Goal: Task Accomplishment & Management: Complete application form

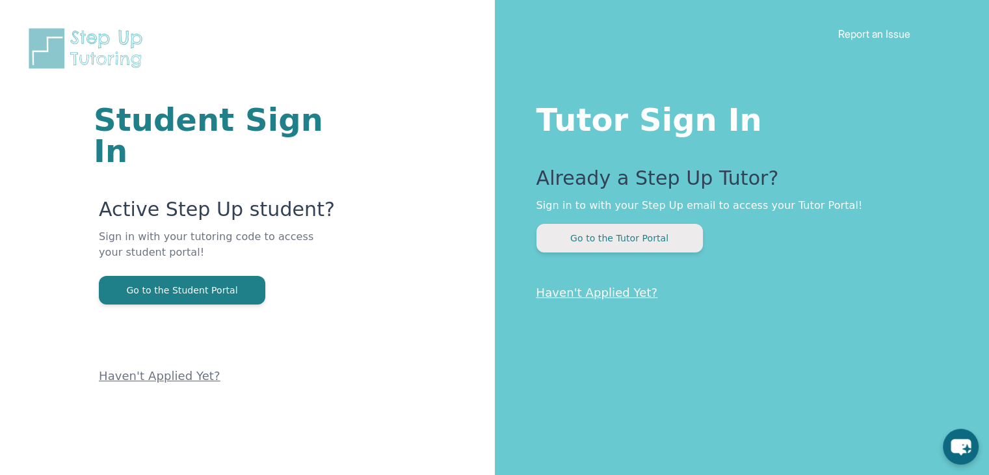
click at [588, 236] on button "Go to the Tutor Portal" at bounding box center [620, 238] width 167 height 29
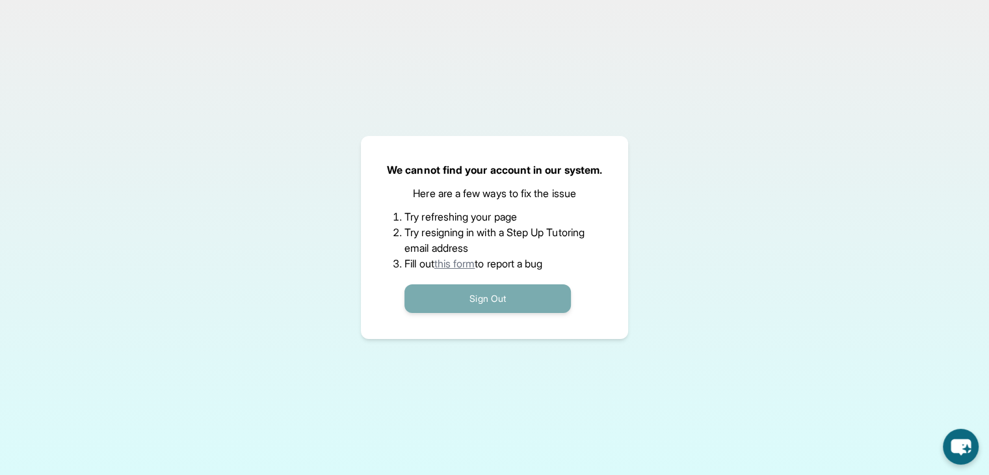
click at [500, 300] on button "Sign Out" at bounding box center [488, 298] width 167 height 29
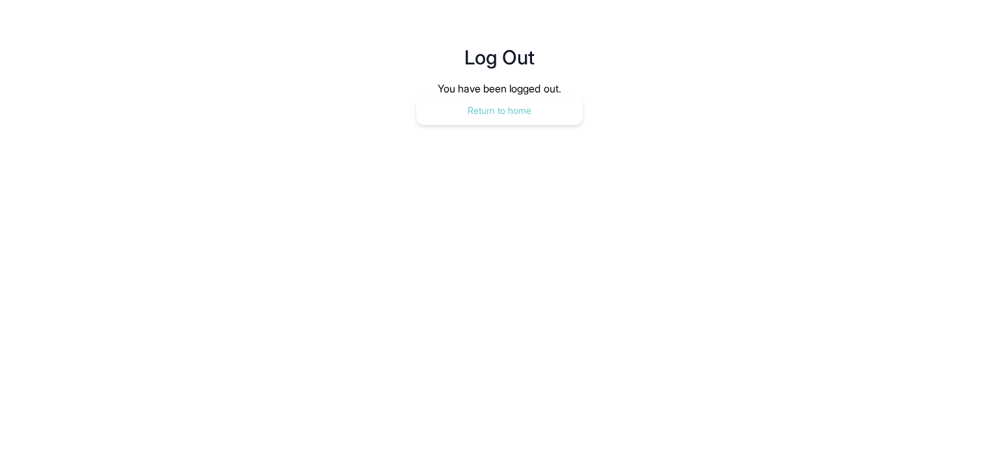
click at [506, 112] on button "Return to home" at bounding box center [499, 110] width 167 height 29
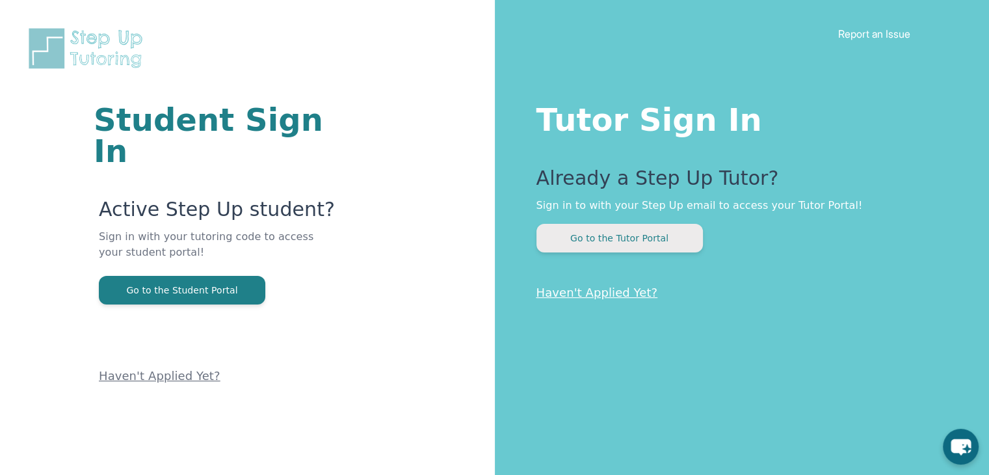
click at [650, 243] on button "Go to the Tutor Portal" at bounding box center [620, 238] width 167 height 29
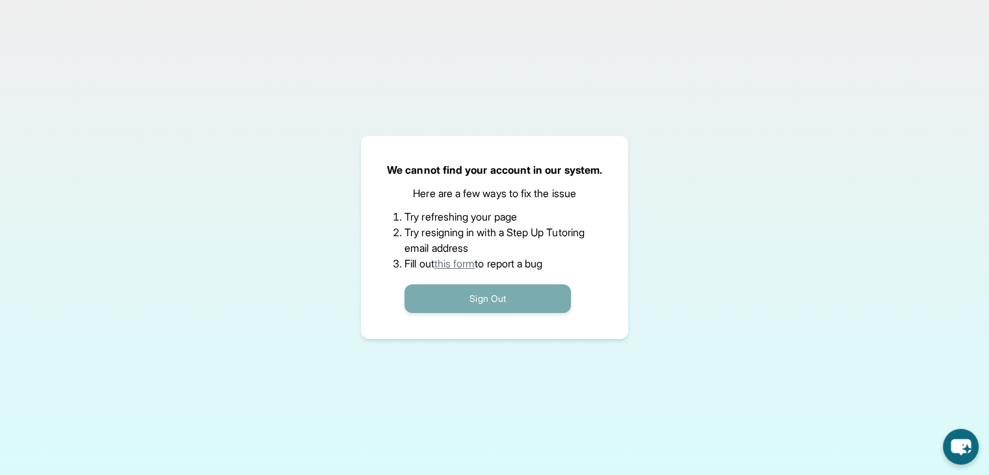
click at [539, 293] on button "Sign Out" at bounding box center [488, 298] width 167 height 29
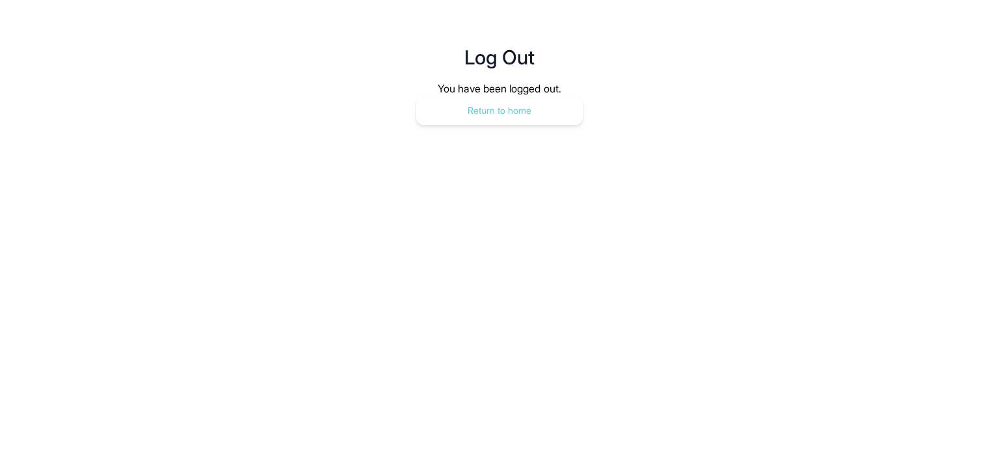
click at [494, 114] on button "Return to home" at bounding box center [499, 110] width 167 height 29
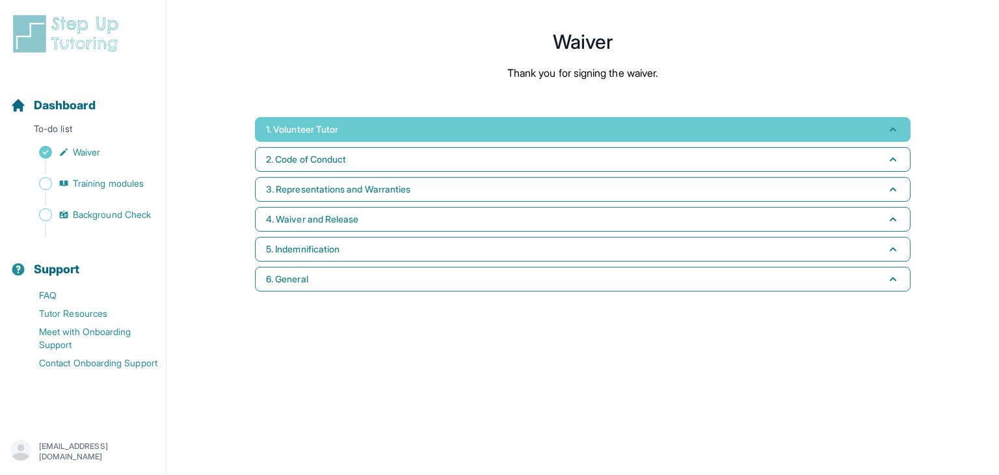
click at [379, 127] on button "1. Volunteer Tutor" at bounding box center [583, 129] width 656 height 25
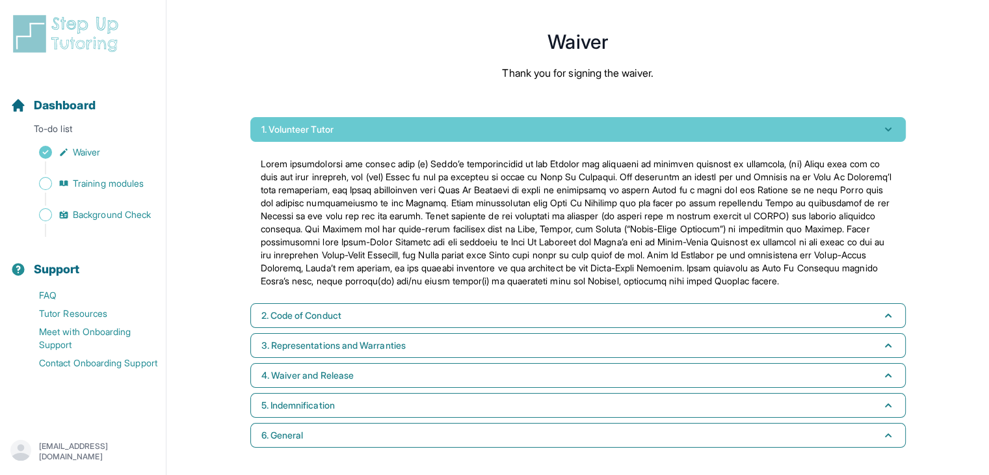
click at [379, 127] on button "1. Volunteer Tutor" at bounding box center [578, 129] width 656 height 25
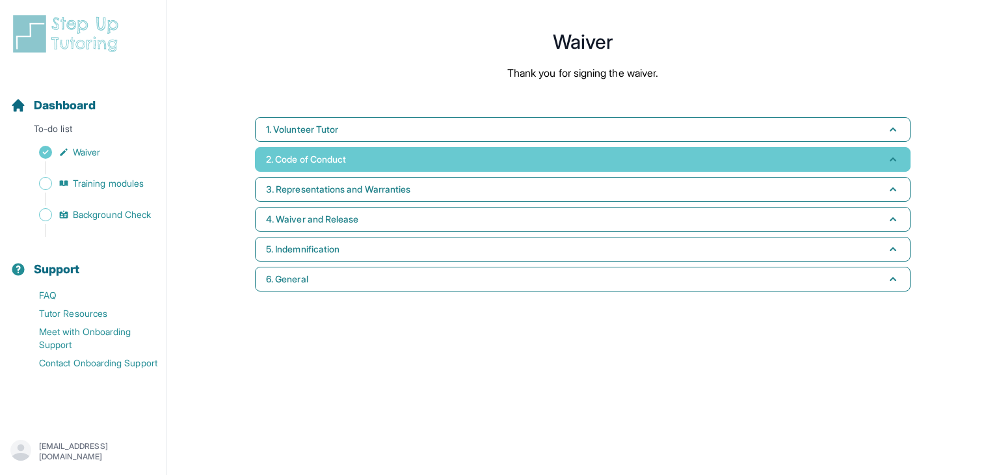
click at [369, 158] on button "2. Code of Conduct" at bounding box center [583, 159] width 656 height 25
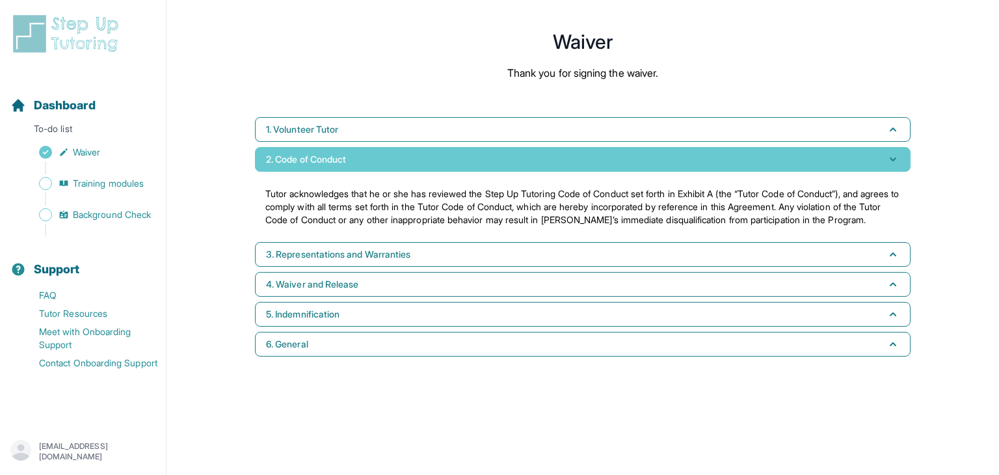
click at [369, 158] on button "2. Code of Conduct" at bounding box center [583, 159] width 656 height 25
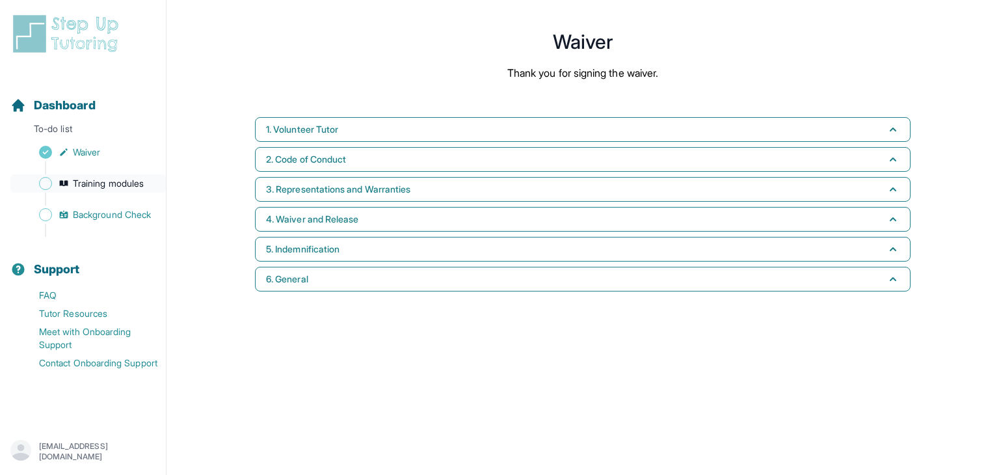
click at [67, 183] on icon "Sidebar" at bounding box center [64, 183] width 8 height 6
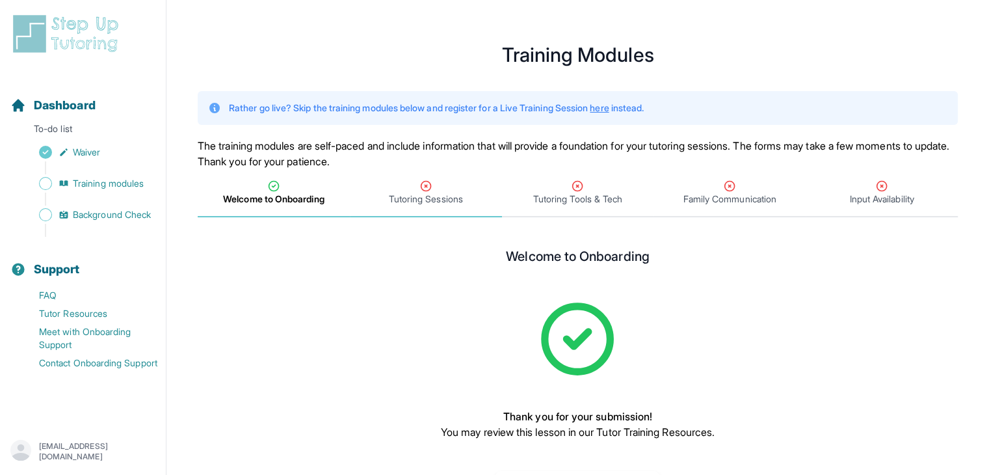
click at [408, 174] on span "Tutoring Sessions" at bounding box center [426, 193] width 152 height 48
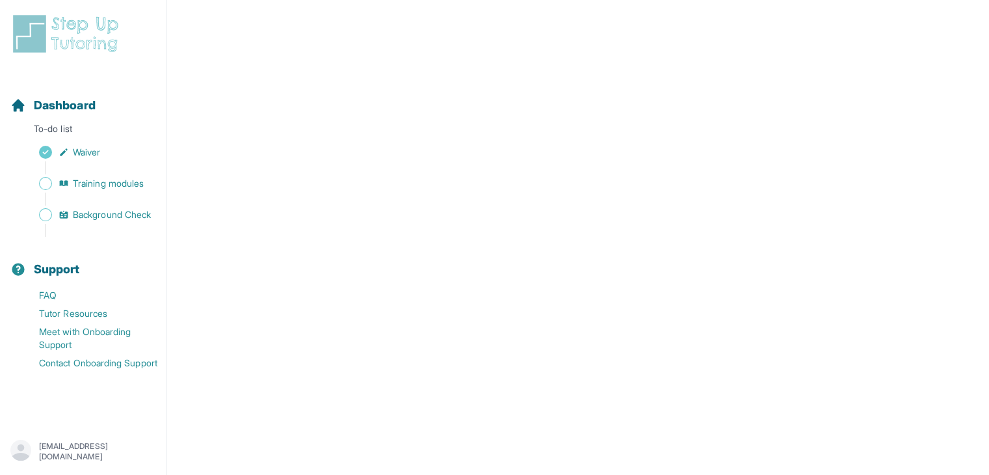
scroll to position [213, 0]
